Goal: Task Accomplishment & Management: Manage account settings

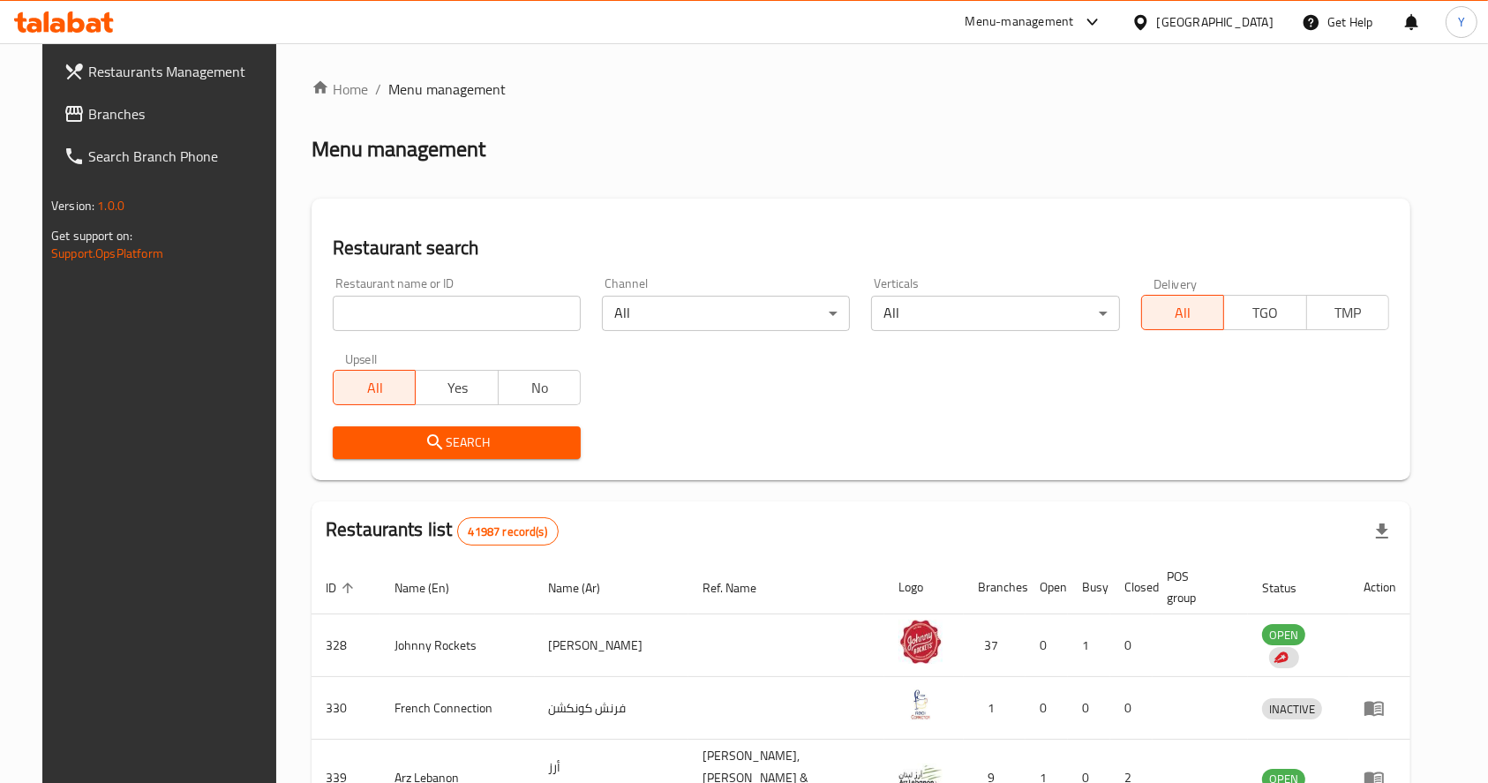
click at [1048, 24] on div "Menu-management" at bounding box center [1020, 21] width 109 height 21
click at [906, 227] on div "Restaurant-Management" at bounding box center [925, 236] width 139 height 19
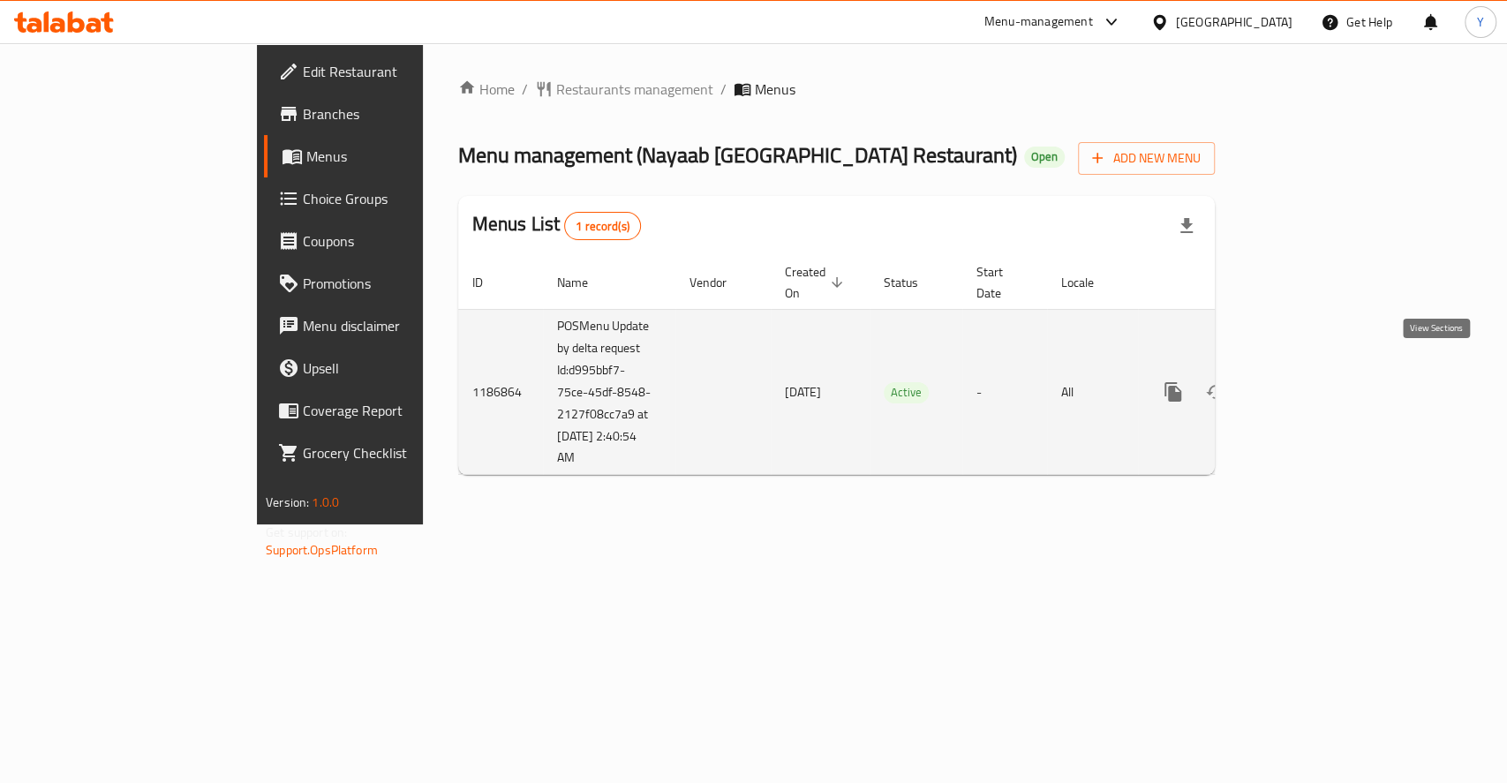
click at [1322, 371] on link "enhanced table" at bounding box center [1300, 392] width 42 height 42
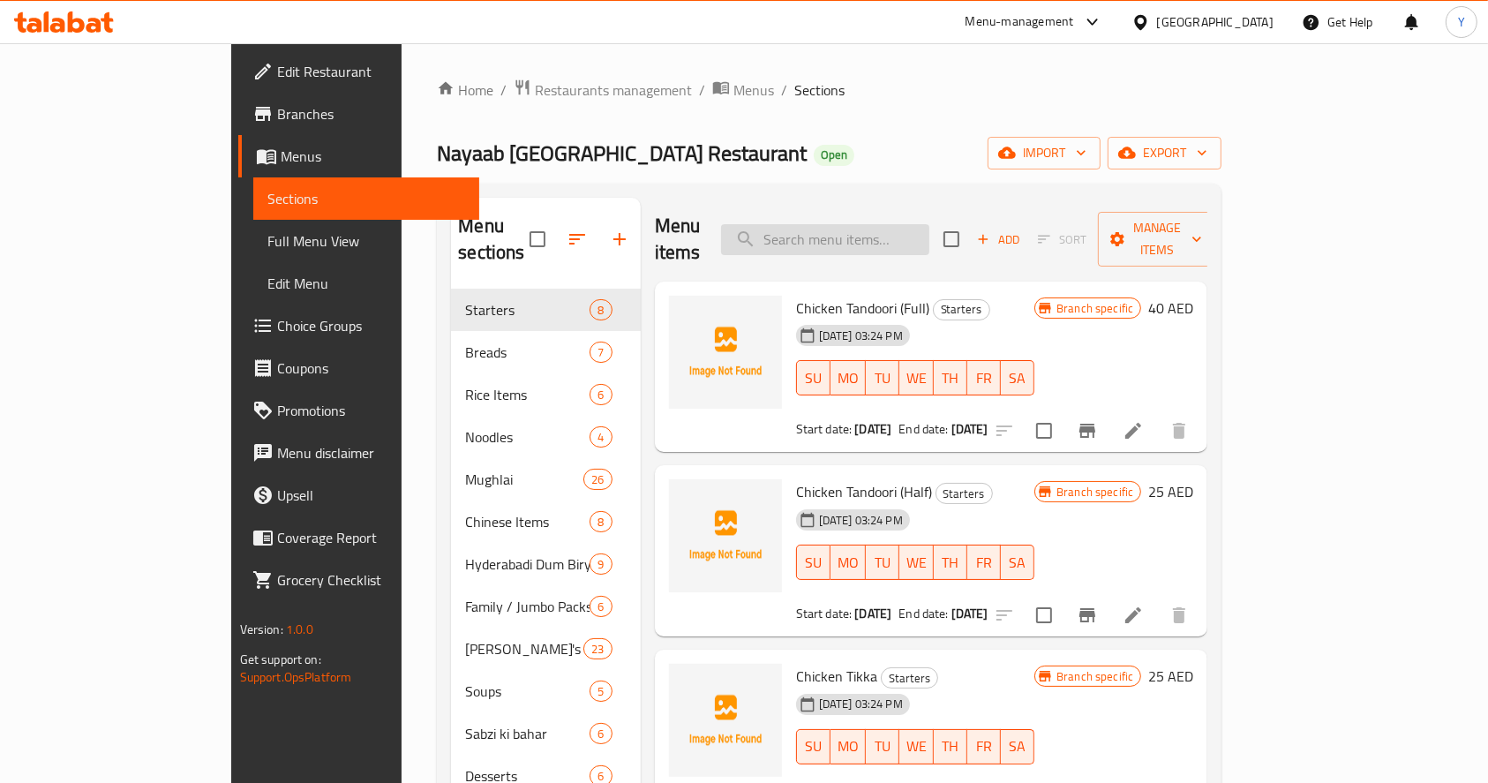
click at [911, 228] on input "search" at bounding box center [825, 239] width 208 height 31
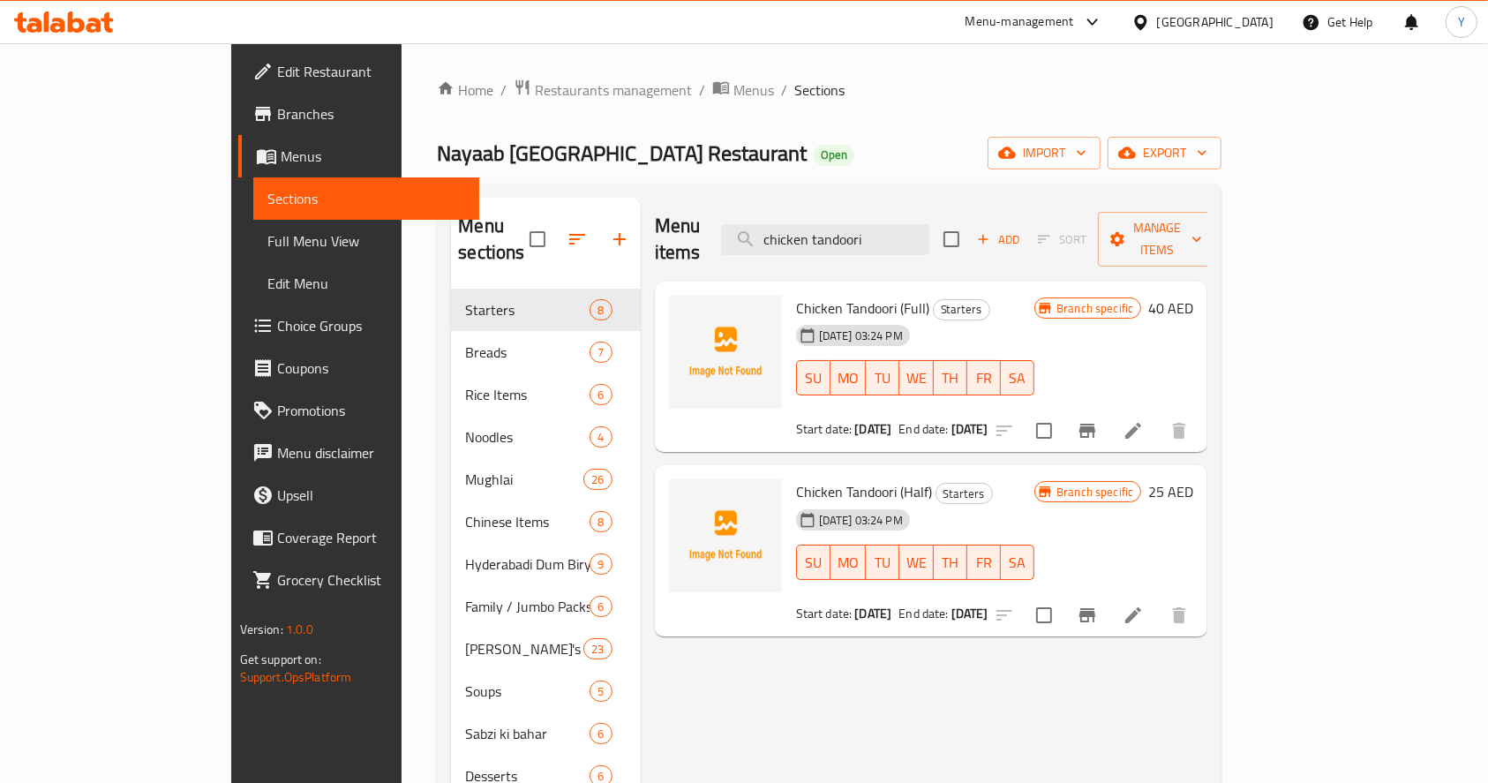
type input "chicken tandoori"
click at [1096, 608] on icon "Branch-specific-item" at bounding box center [1088, 615] width 16 height 14
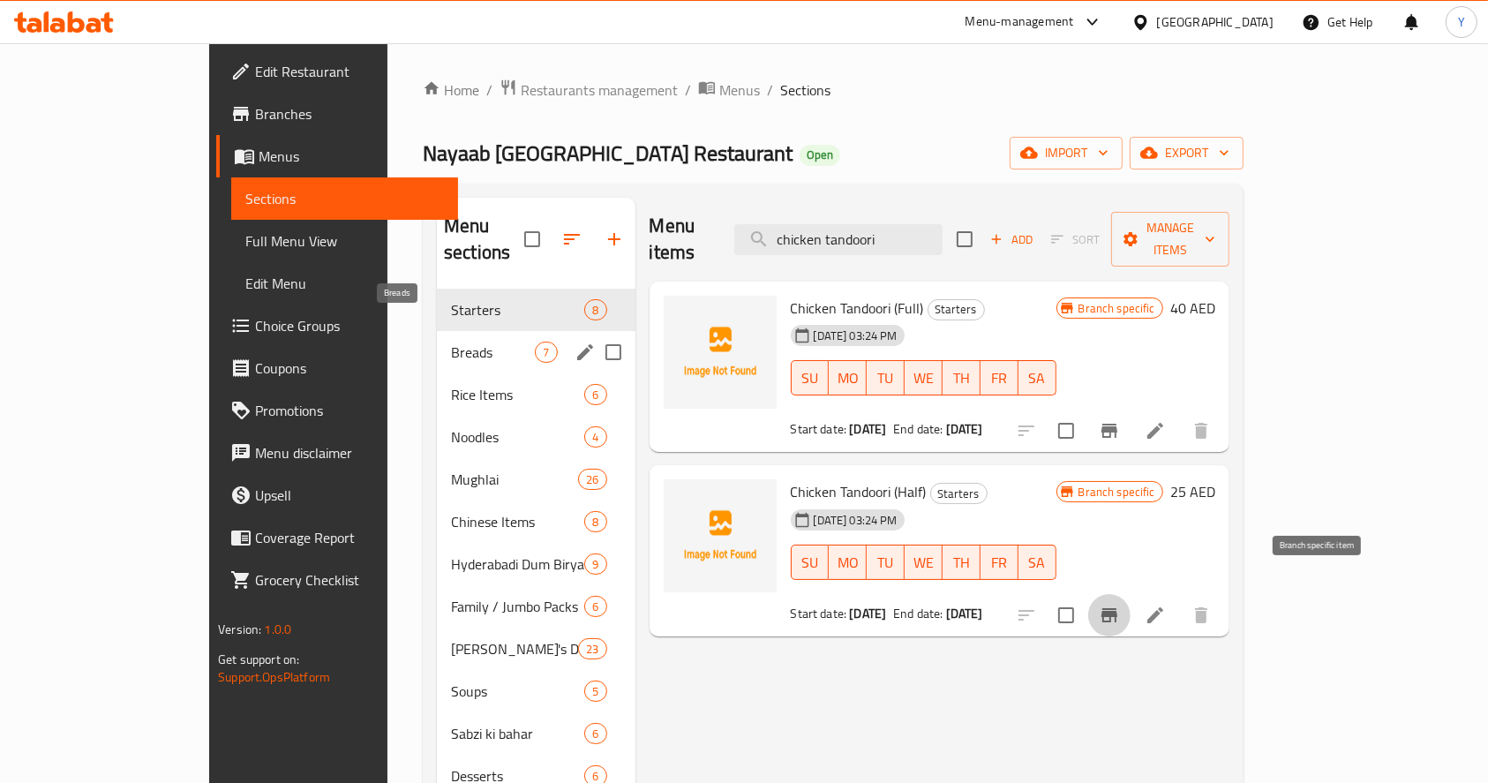
click at [451, 342] on span "Breads" at bounding box center [493, 352] width 84 height 21
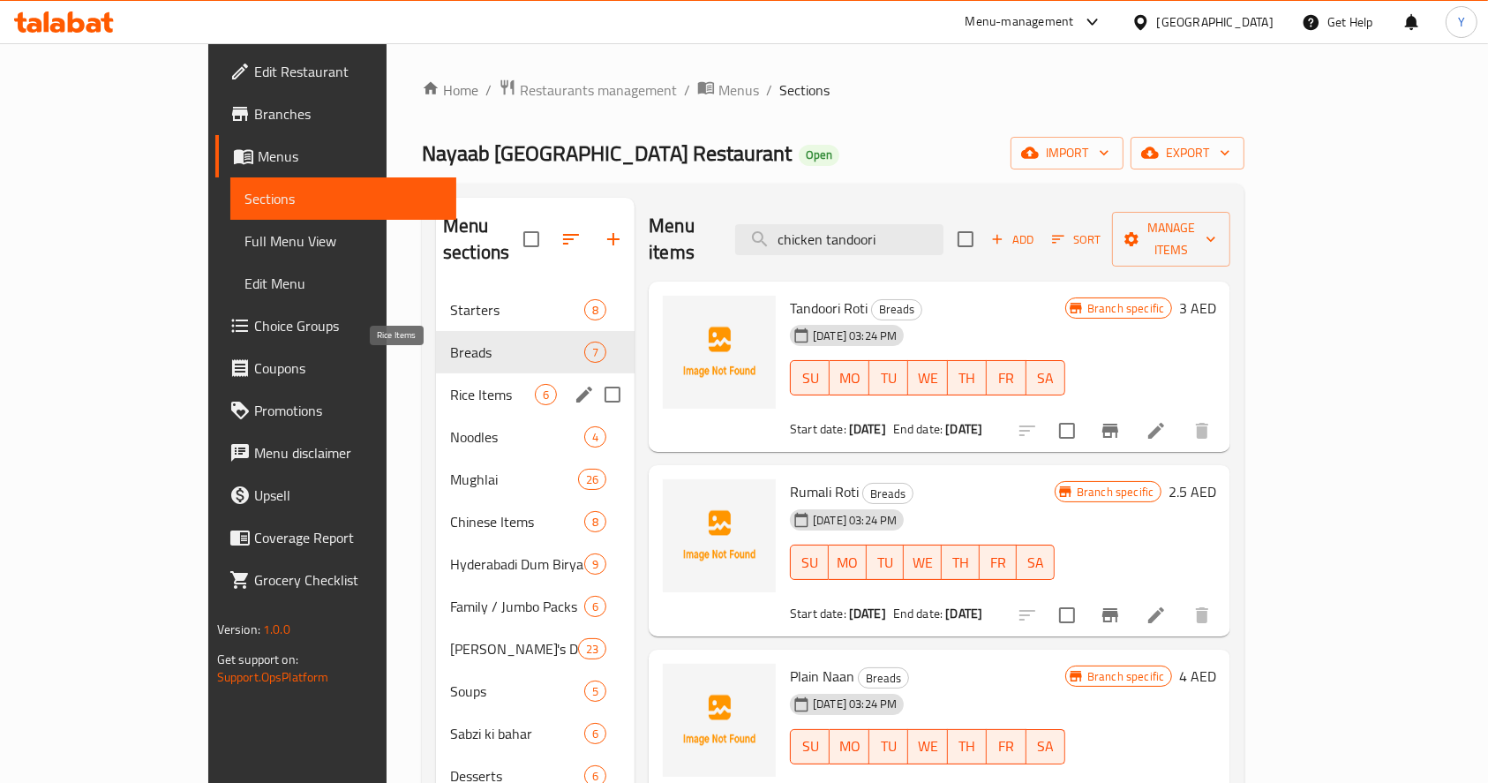
click at [452, 384] on span "Rice Items" at bounding box center [492, 394] width 85 height 21
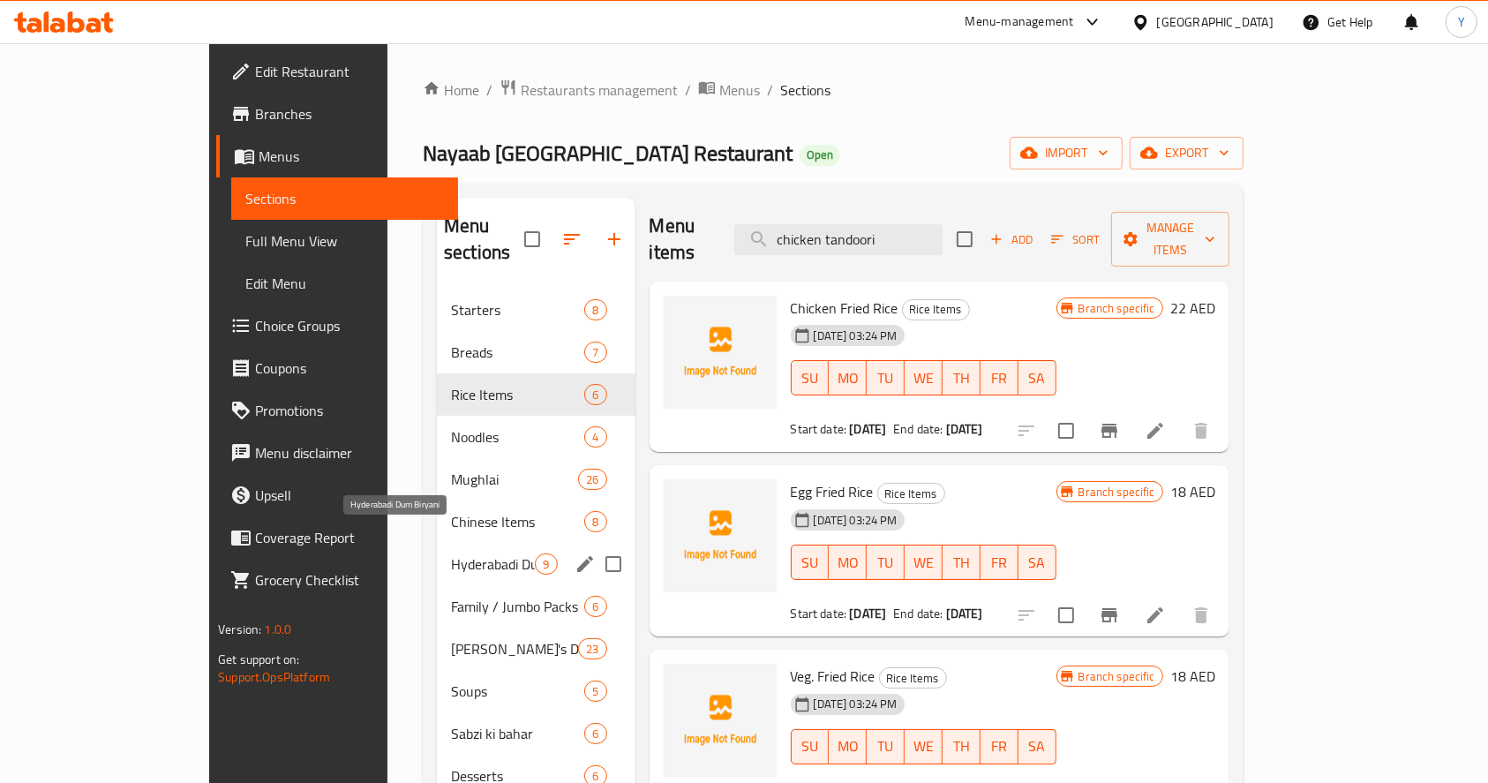
scroll to position [247, 0]
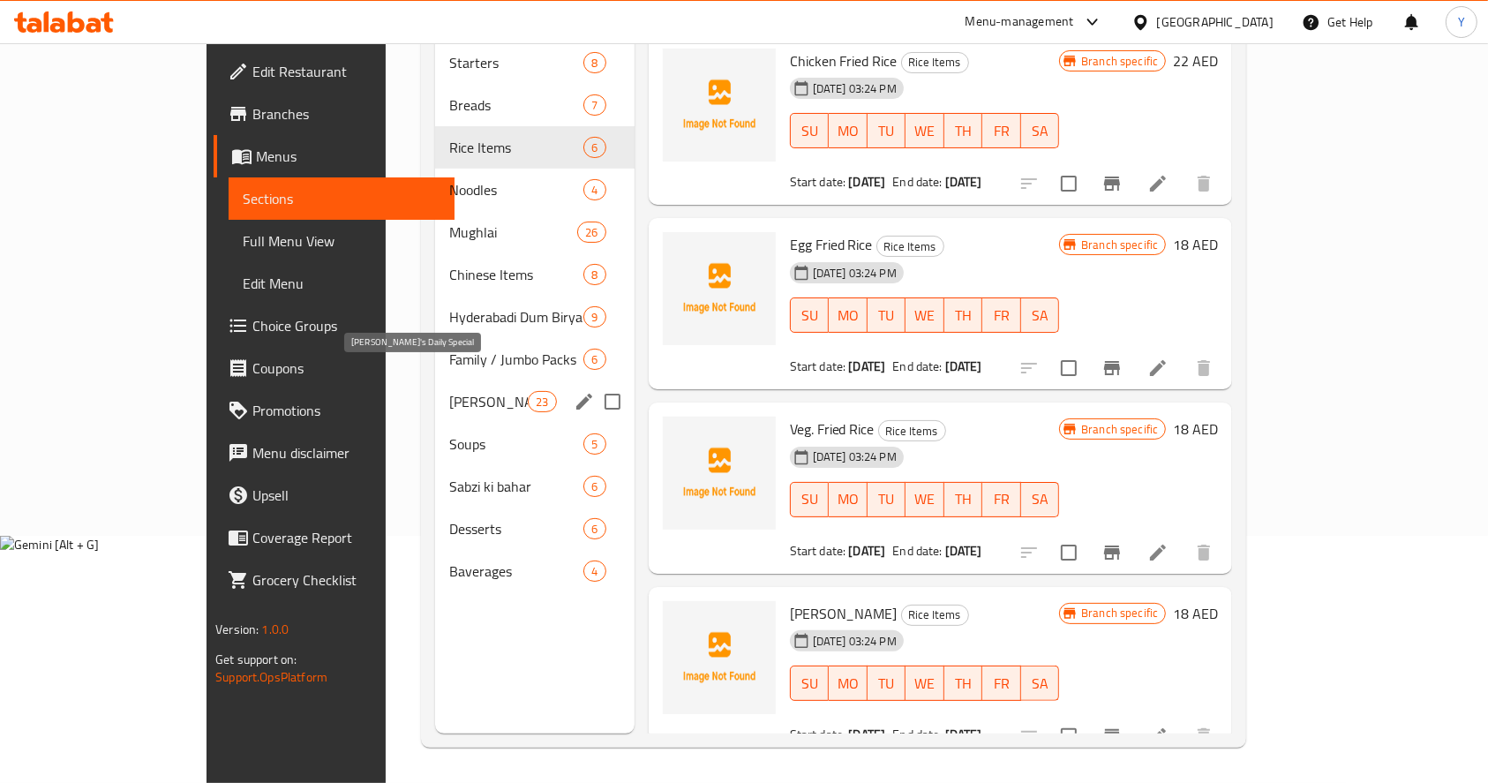
click at [449, 391] on span "Nayaab's Daily Special" at bounding box center [488, 401] width 79 height 21
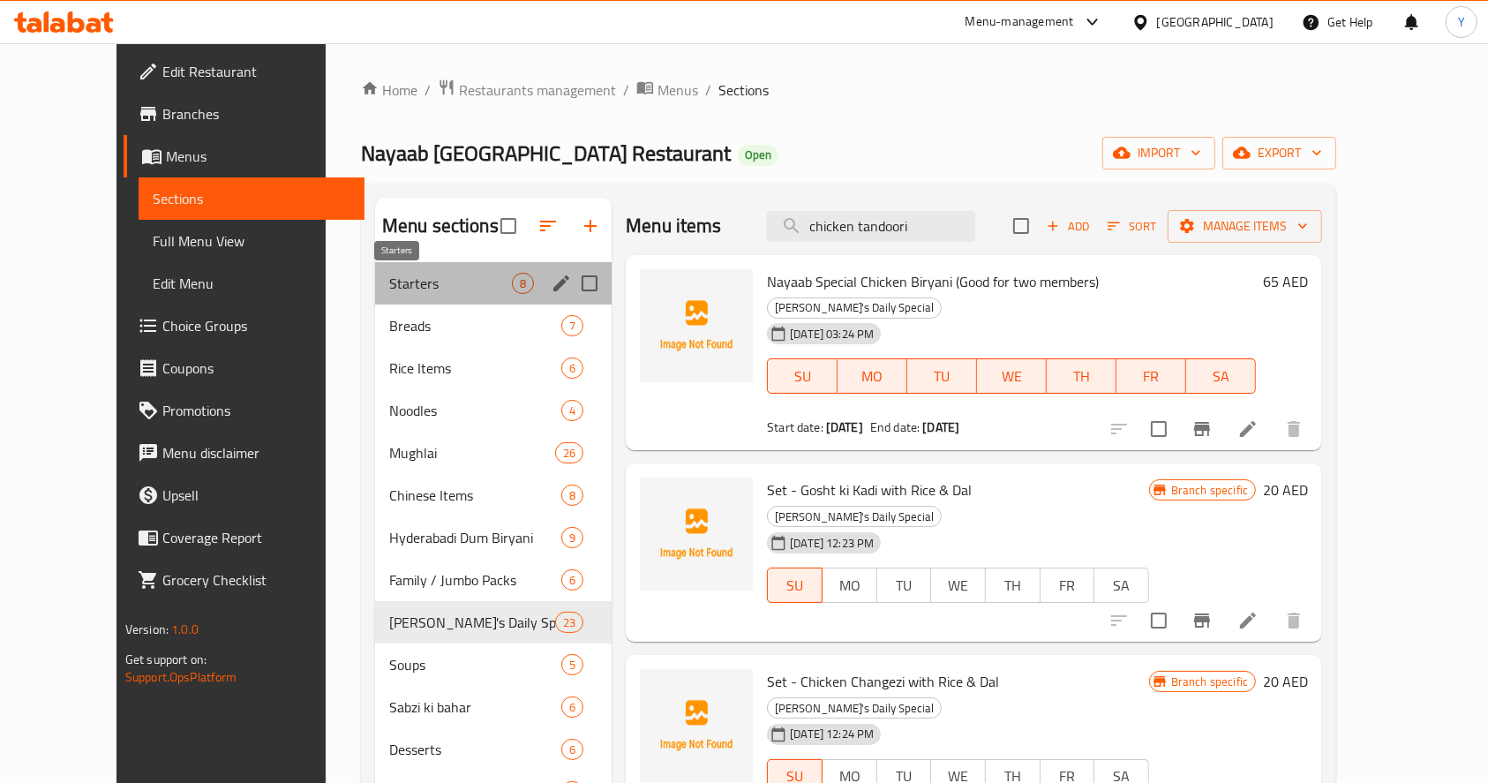
click at [389, 275] on span "Starters" at bounding box center [450, 283] width 123 height 21
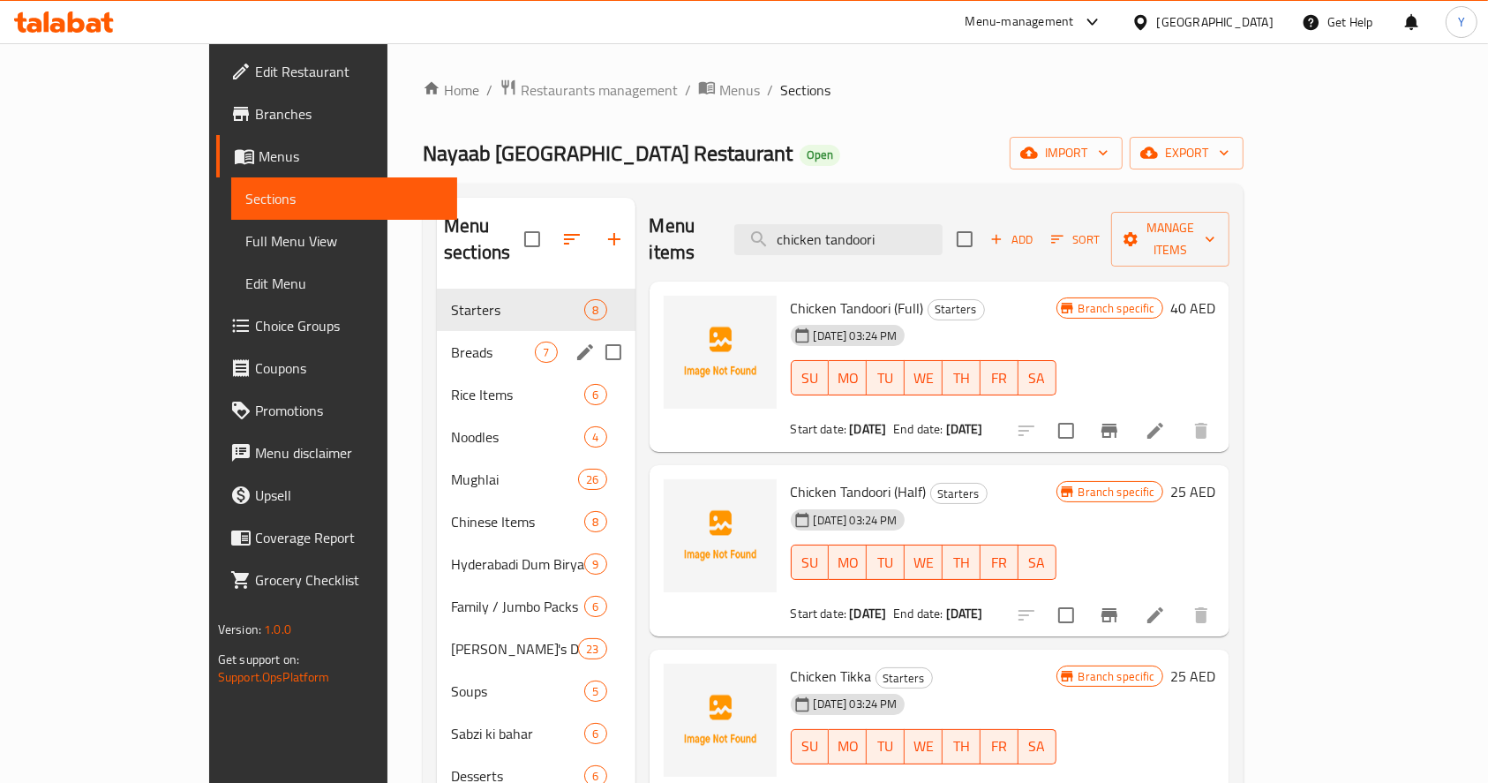
click at [437, 331] on div "Breads 7" at bounding box center [536, 352] width 198 height 42
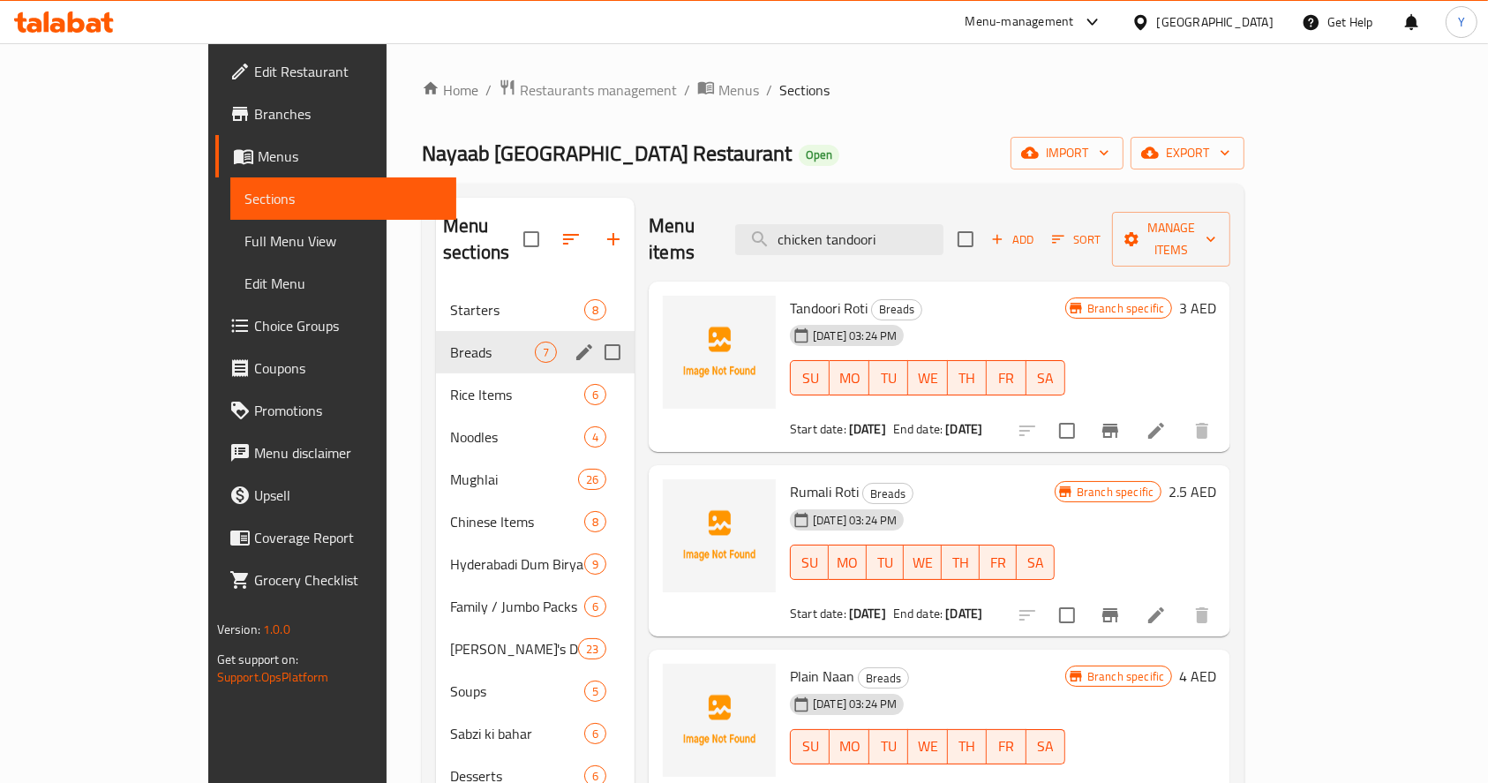
click at [436, 373] on div "Rice Items 6" at bounding box center [535, 394] width 199 height 42
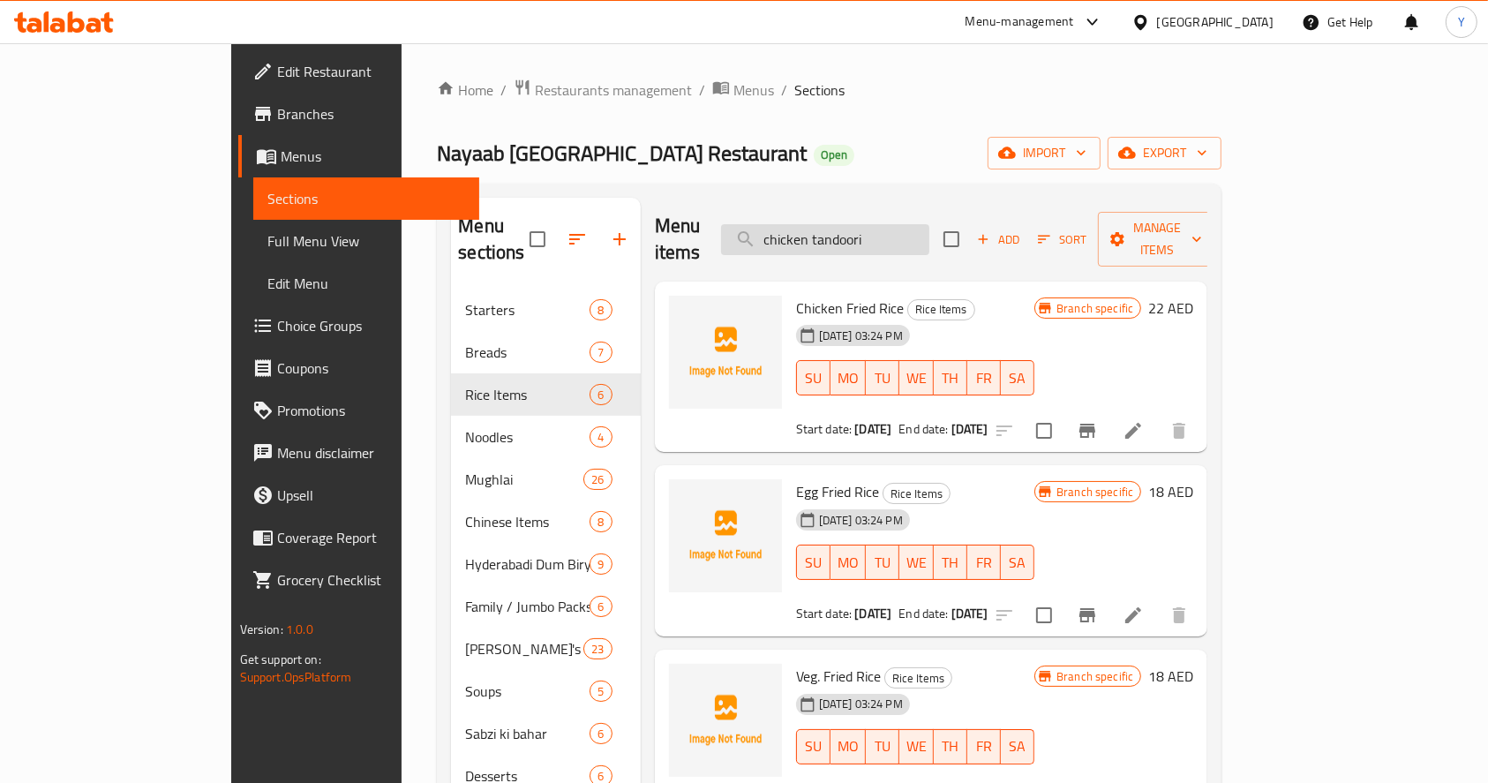
click at [930, 224] on input "chicken tandoori" at bounding box center [825, 239] width 208 height 31
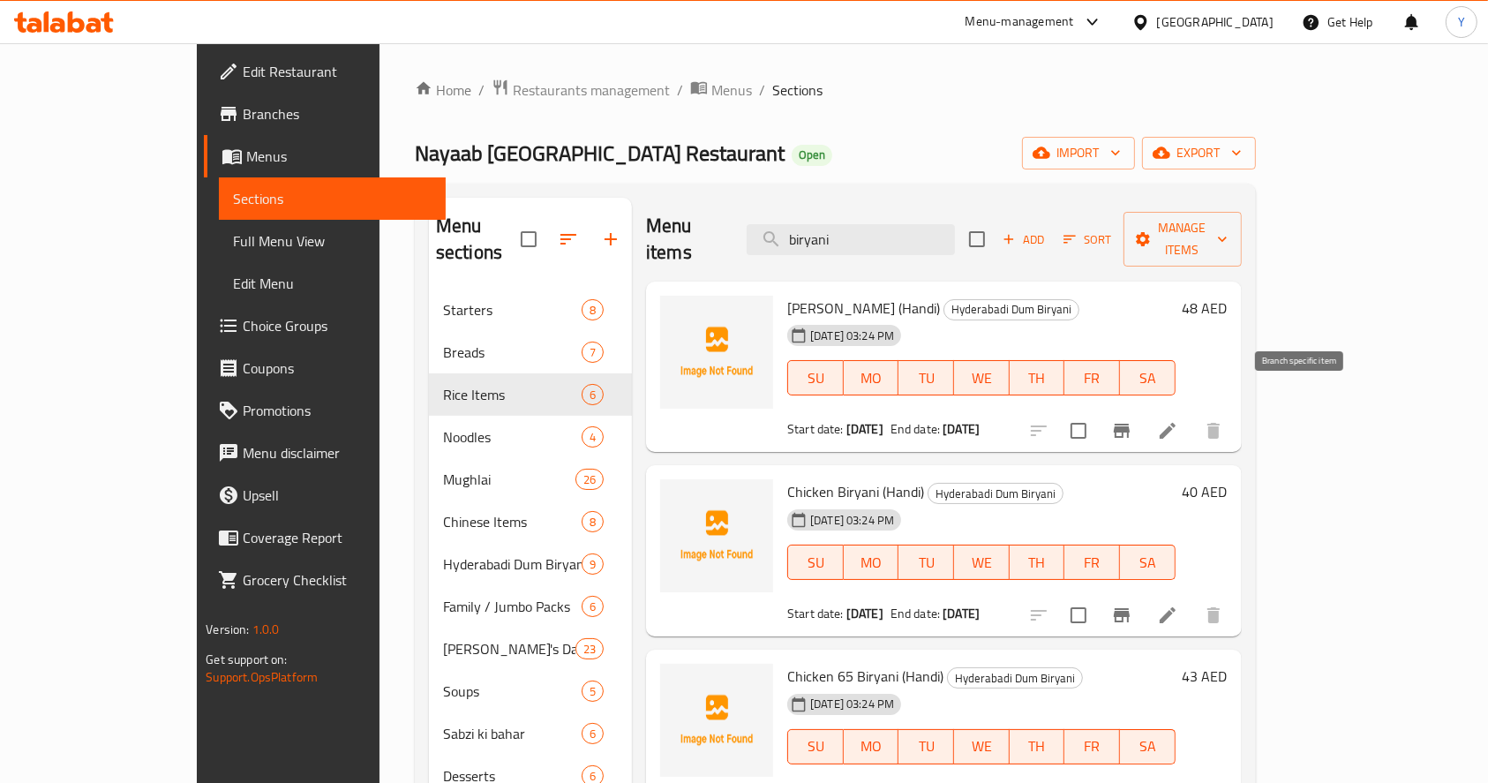
type input "biryani"
click at [1130, 424] on icon "Branch-specific-item" at bounding box center [1122, 431] width 16 height 14
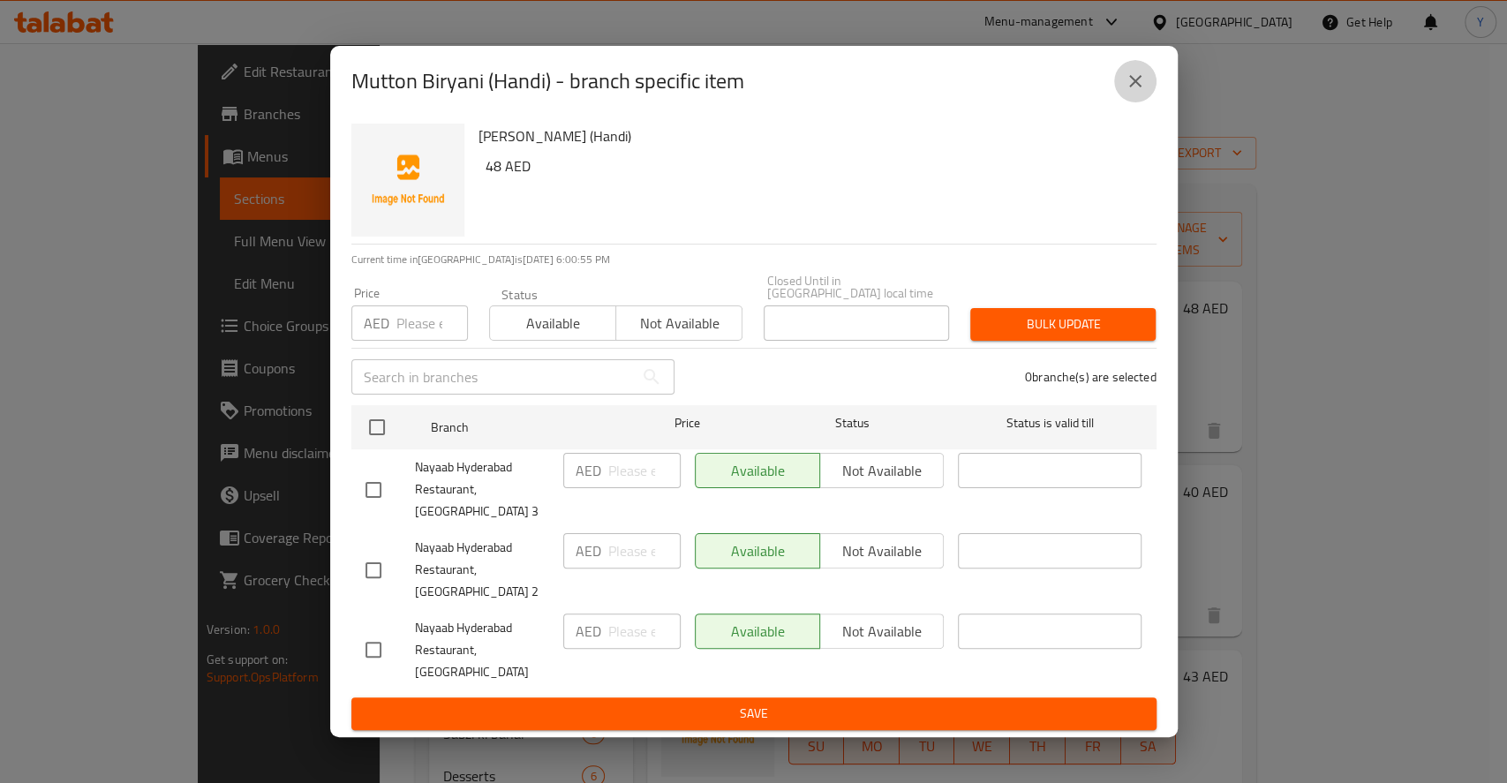
click at [1132, 87] on icon "close" at bounding box center [1135, 81] width 12 height 12
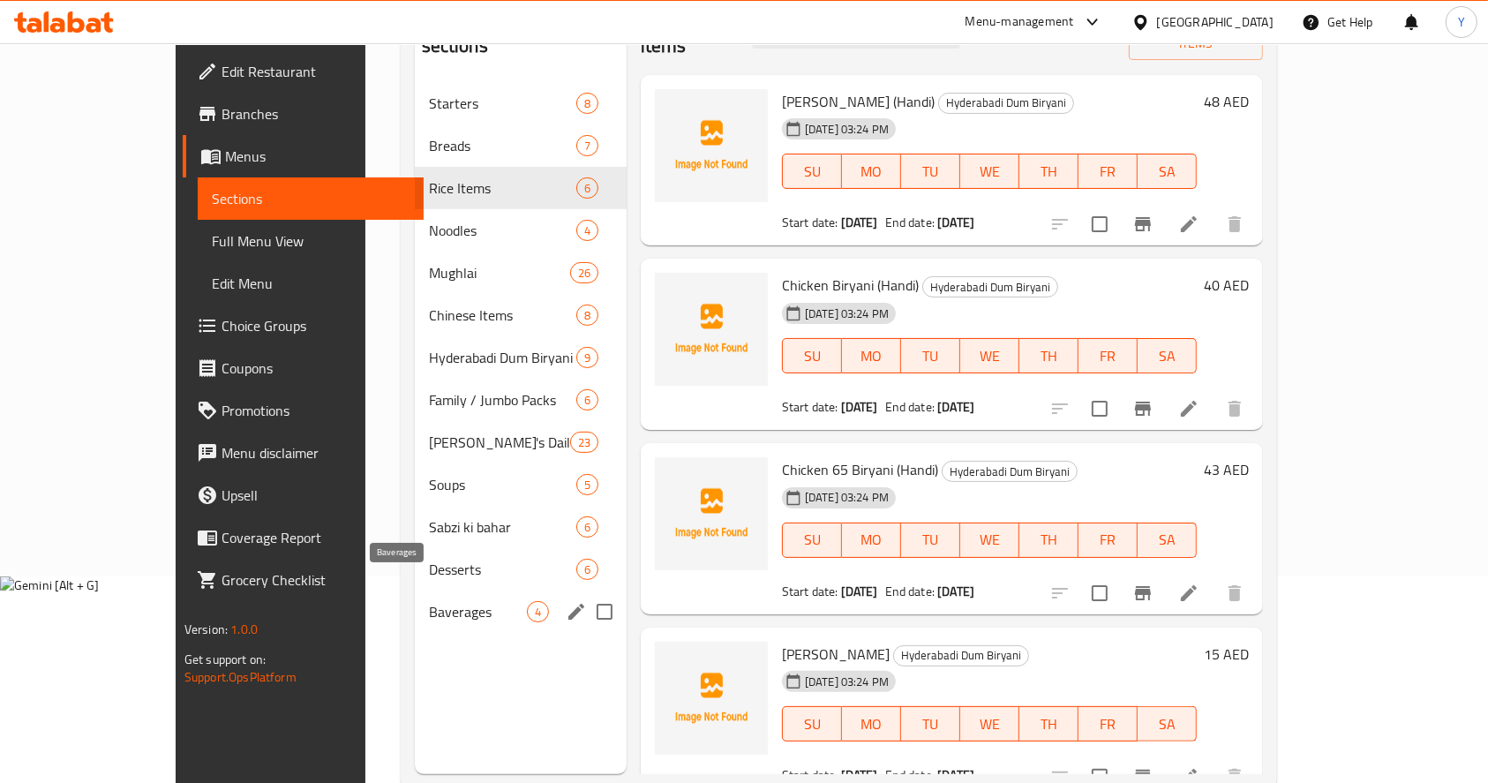
scroll to position [209, 0]
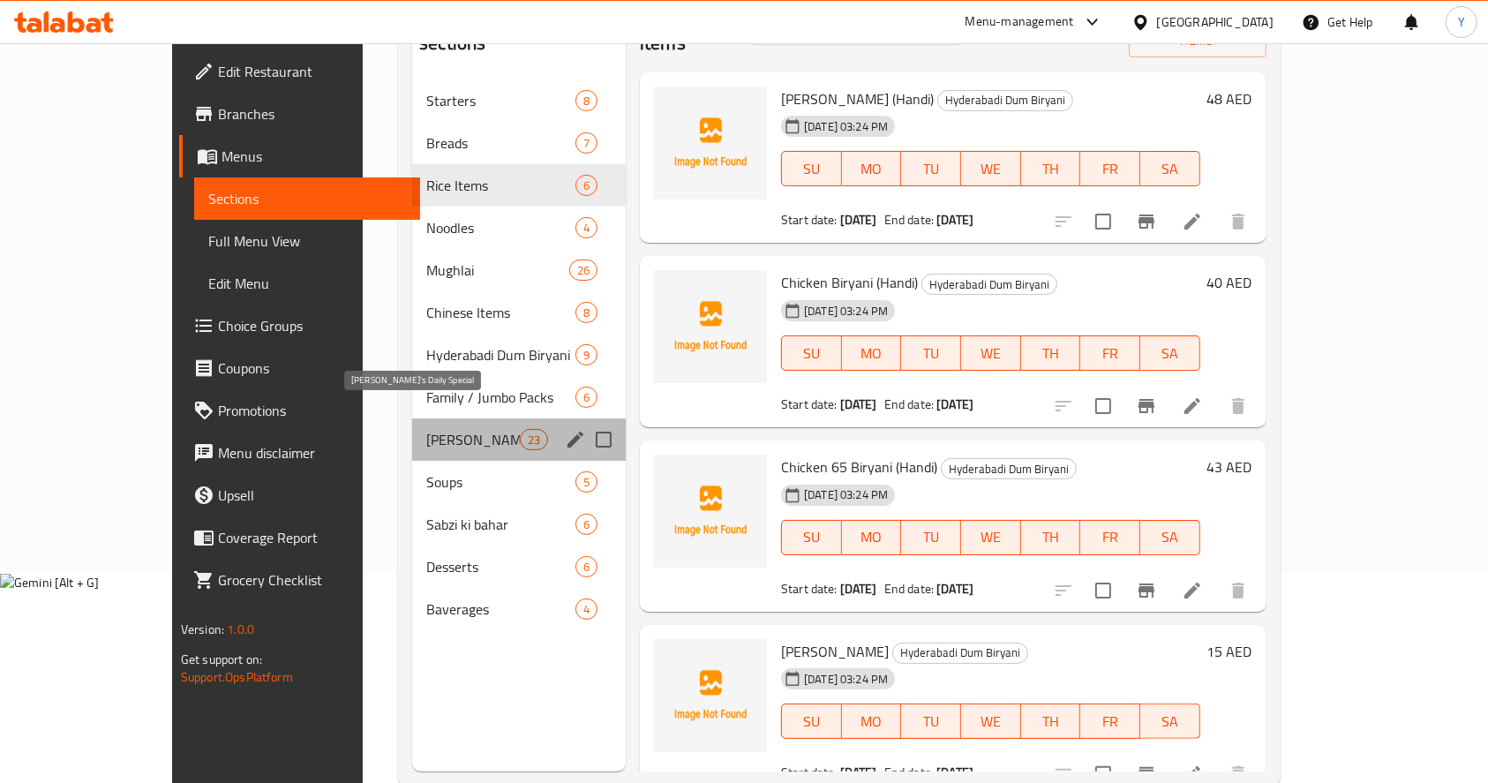
click at [426, 429] on span "Nayaab's Daily Special" at bounding box center [473, 439] width 94 height 21
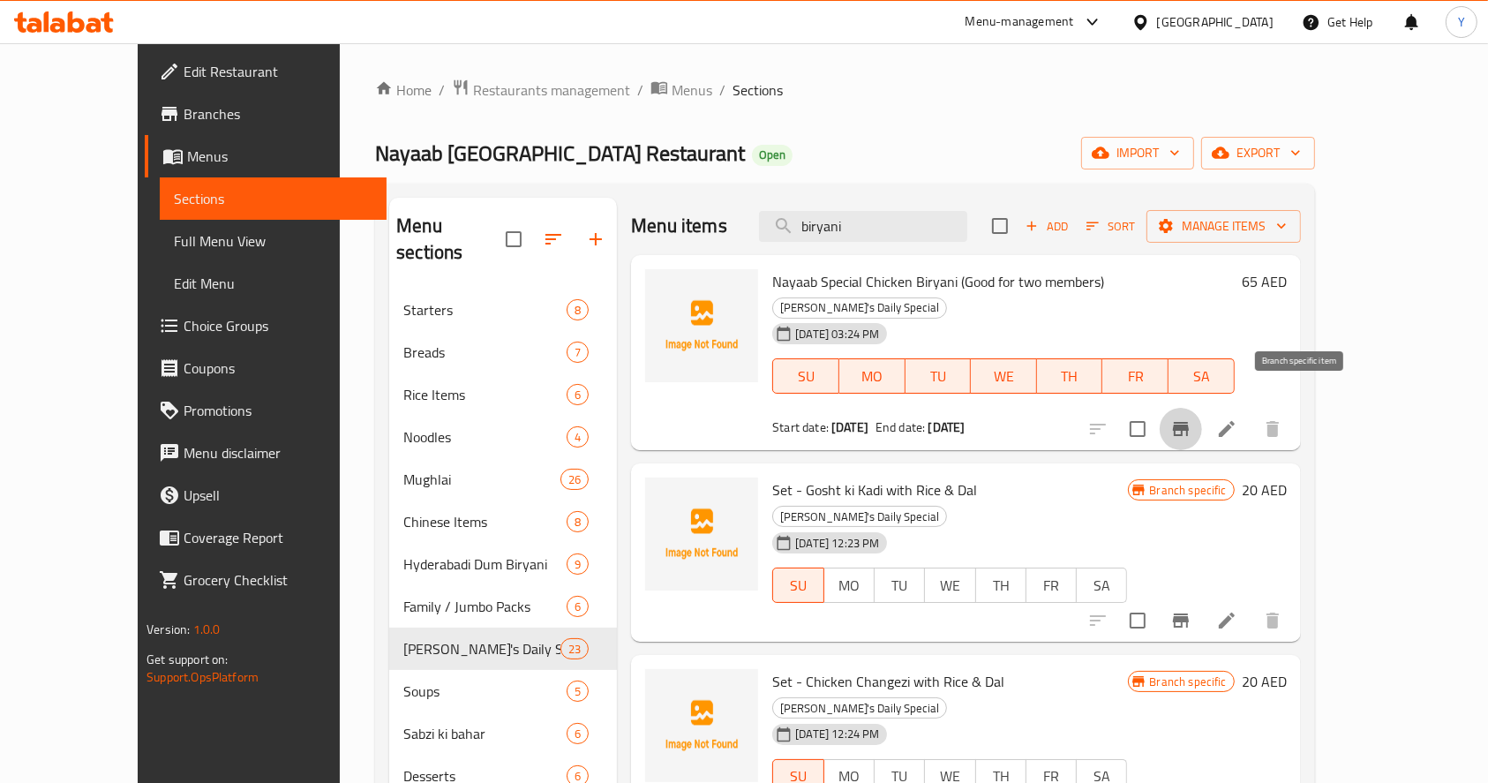
click at [1202, 408] on button "Branch-specific-item" at bounding box center [1181, 429] width 42 height 42
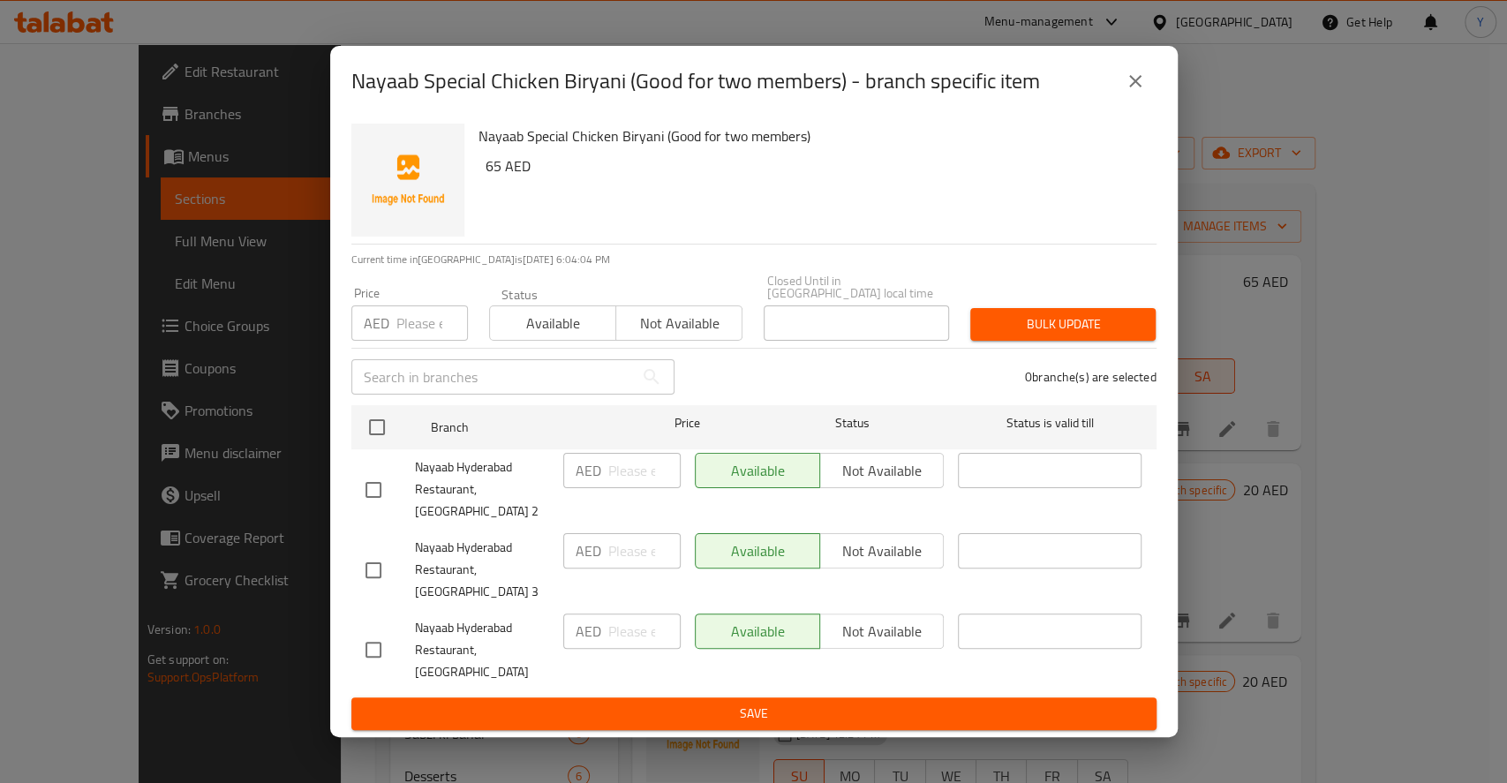
click at [1121, 102] on button "close" at bounding box center [1135, 81] width 42 height 42
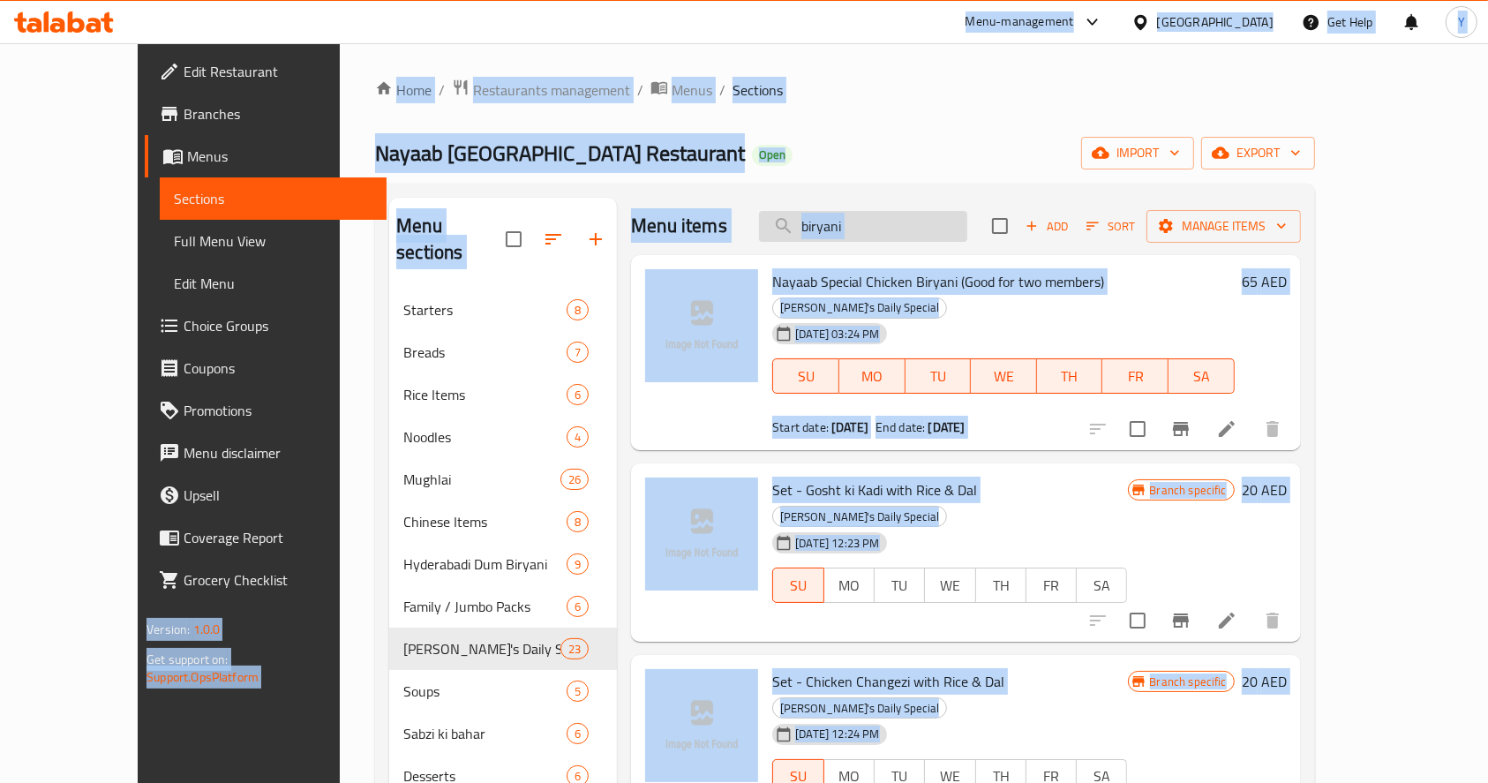
click at [915, 230] on input "biryani" at bounding box center [863, 226] width 208 height 31
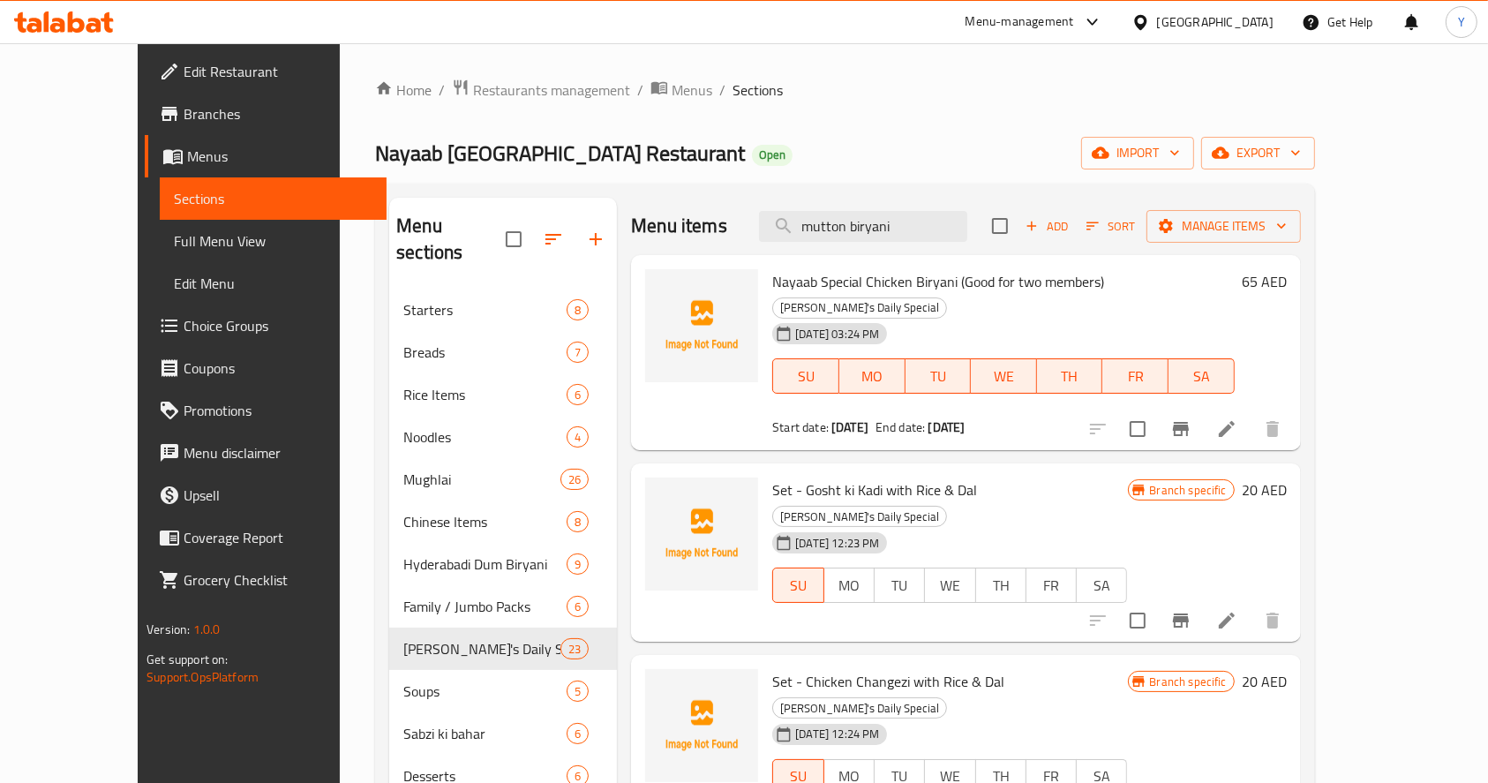
type input "mutton biryani"
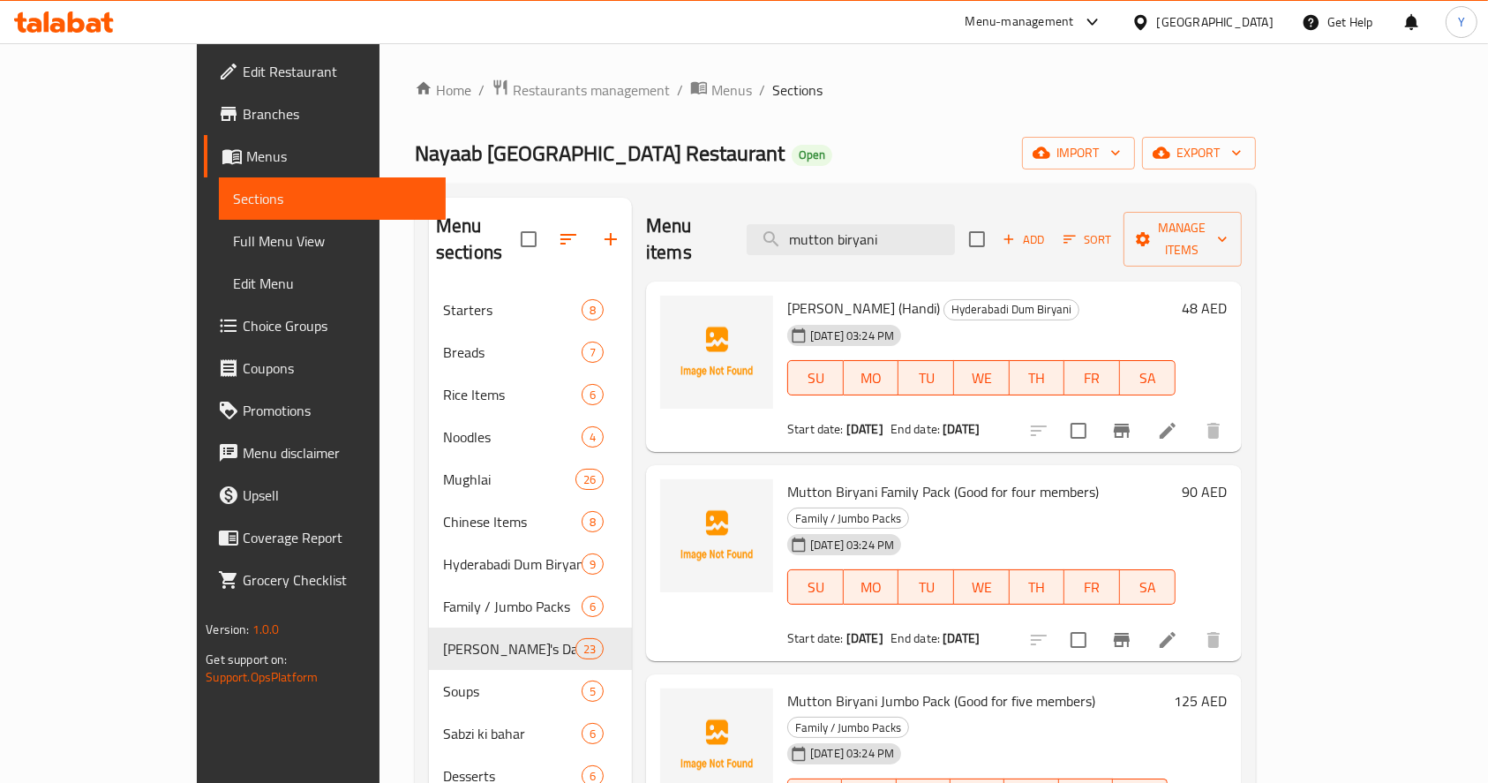
click at [1133, 420] on icon "Branch-specific-item" at bounding box center [1121, 430] width 21 height 21
